Goal: Find specific page/section: Find specific page/section

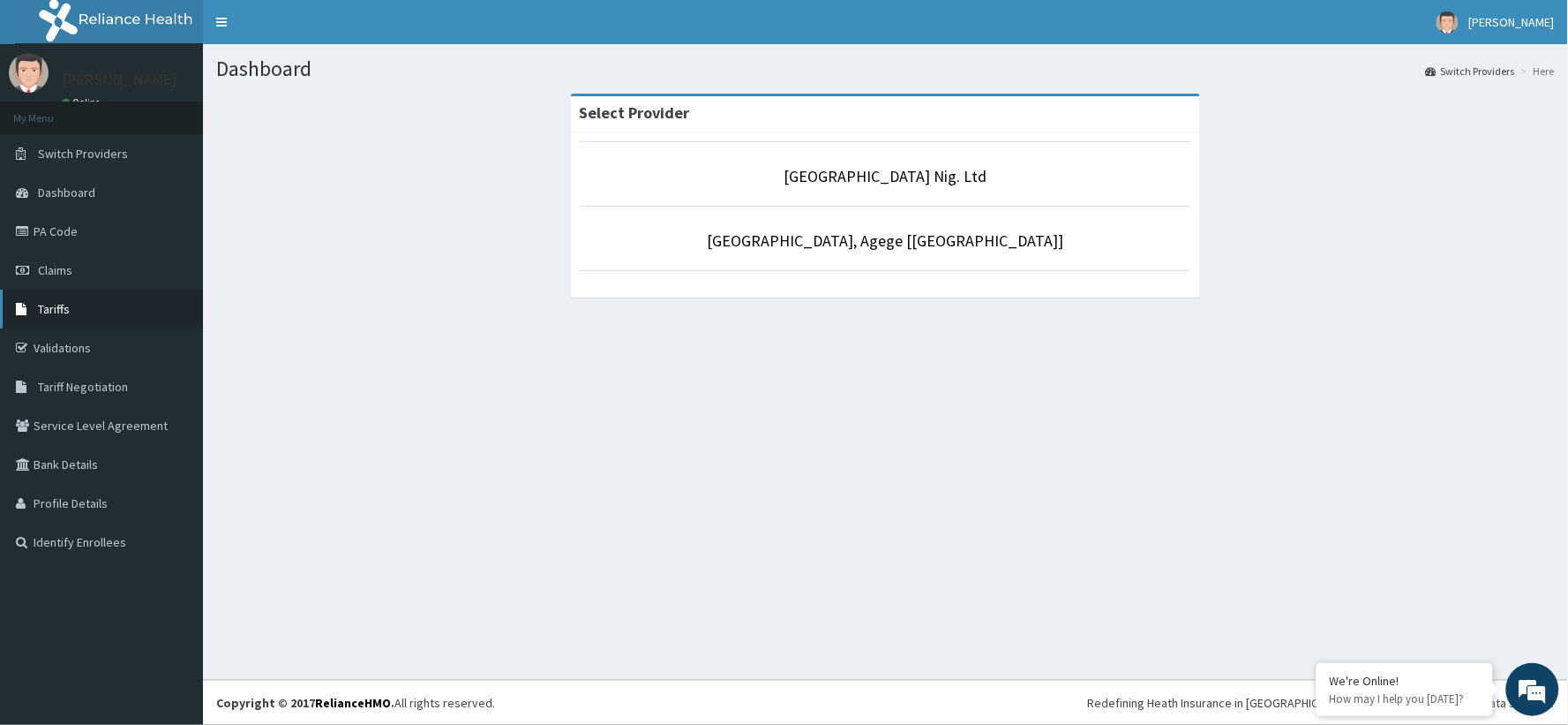
click at [68, 292] on link "Tariffs" at bounding box center [101, 309] width 203 height 39
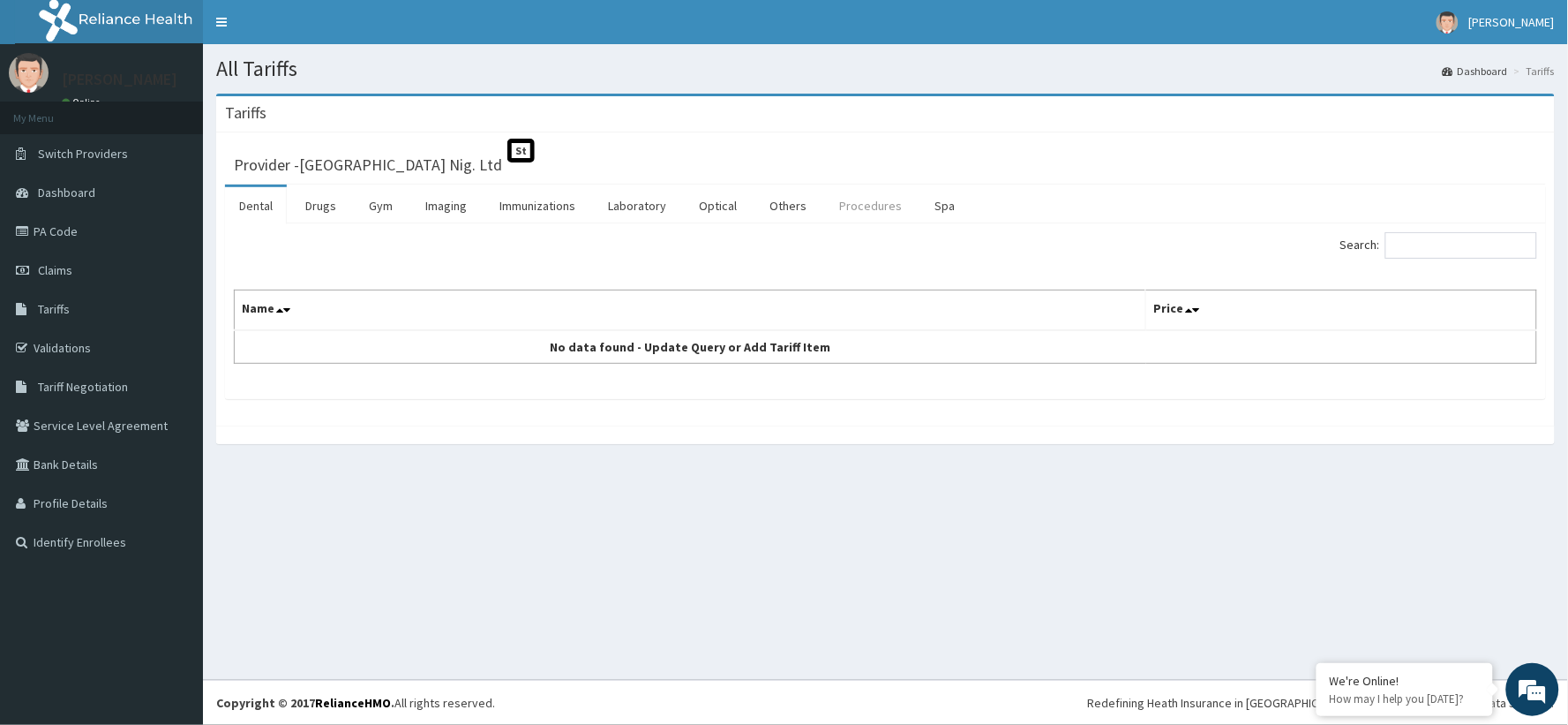
click at [844, 209] on link "Procedures" at bounding box center [870, 206] width 91 height 37
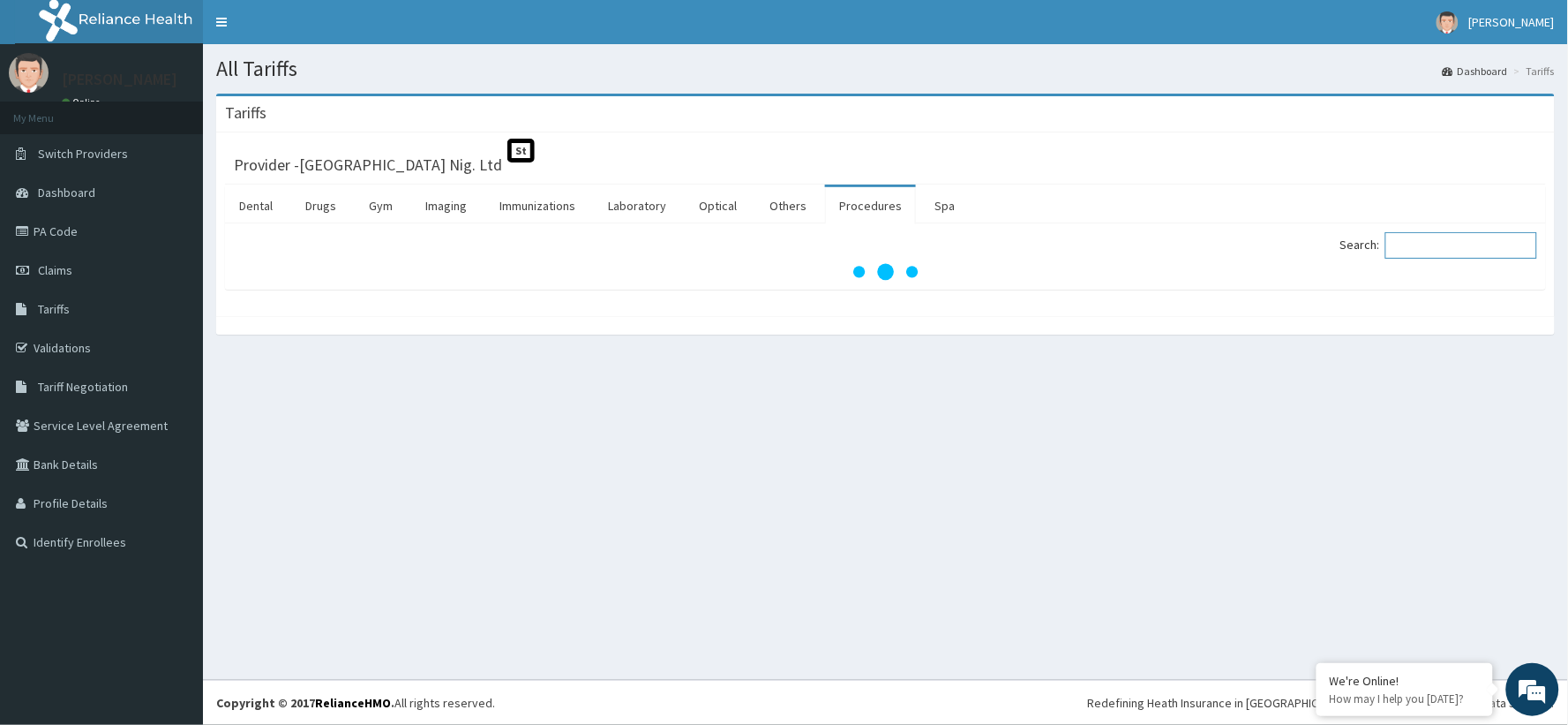
click at [1441, 249] on input "Search:" at bounding box center [1461, 245] width 151 height 26
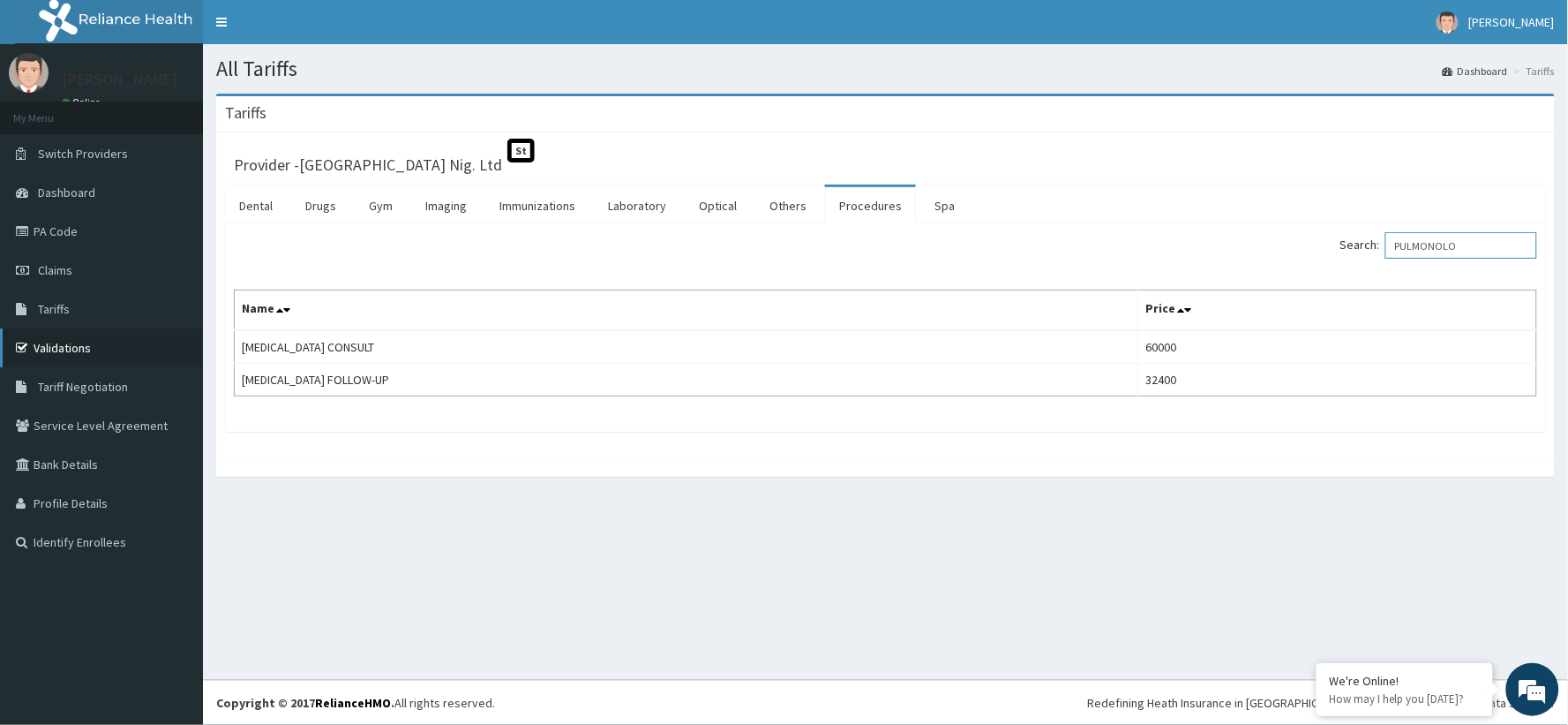
type input "PULMONOLO"
click at [60, 339] on link "Validations" at bounding box center [101, 348] width 203 height 39
